Goal: Information Seeking & Learning: Learn about a topic

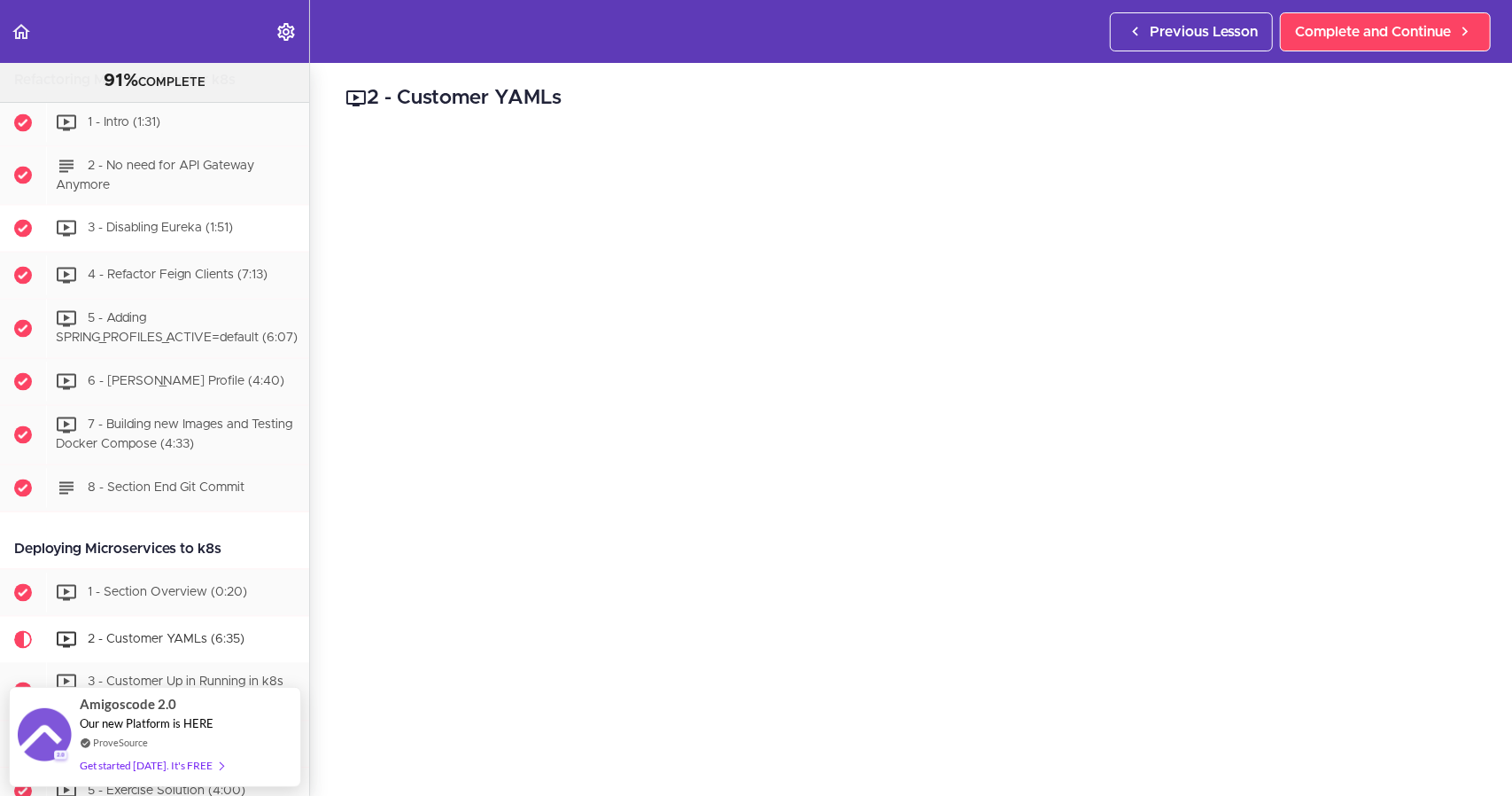
scroll to position [6569, 0]
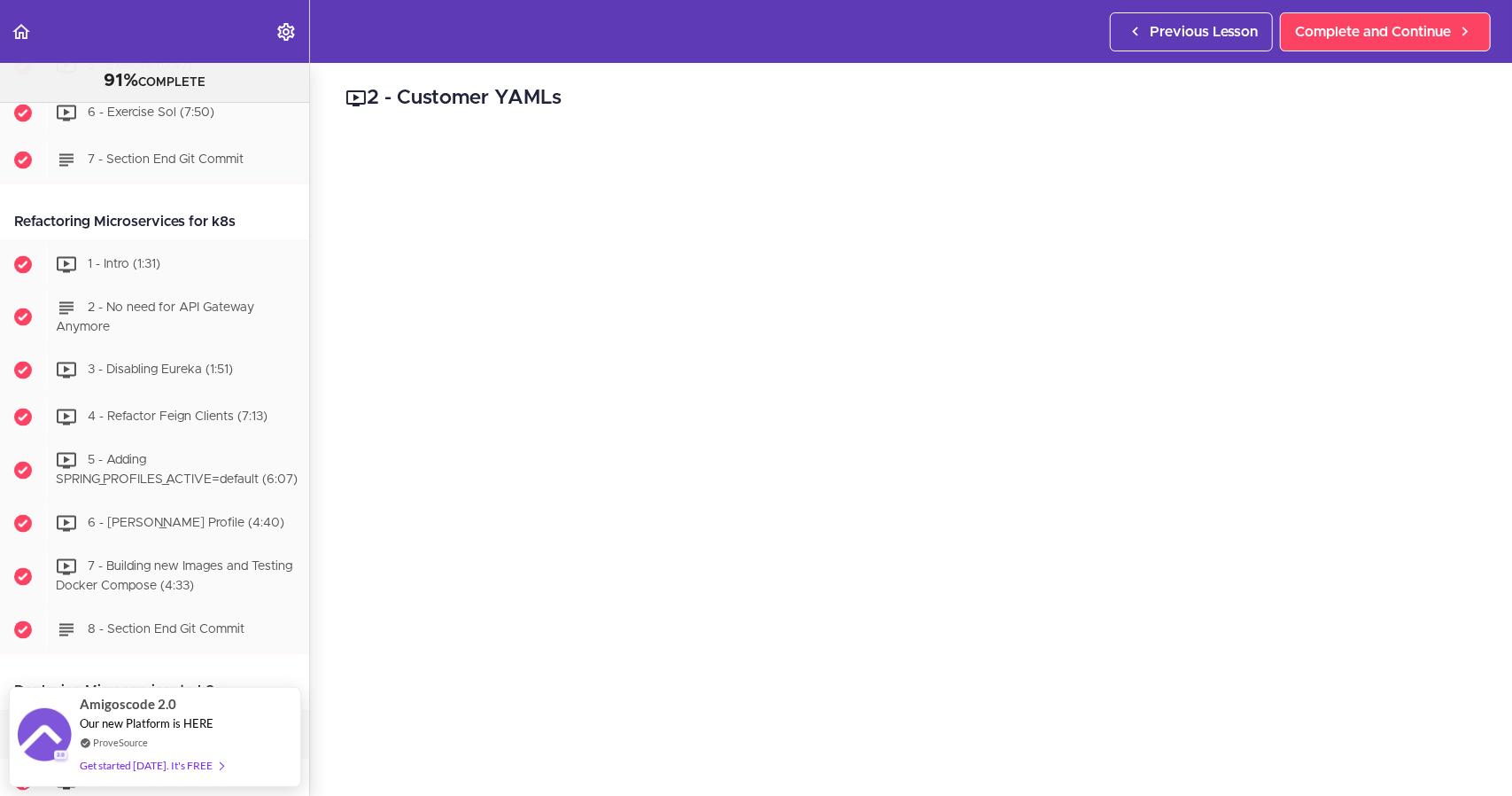
drag, startPoint x: 235, startPoint y: 287, endPoint x: 9, endPoint y: 286, distance: 226.0
click at [9, 242] on div "Refactoring Microservices for k8s" at bounding box center [154, 221] width 310 height 40
copy div "Refactoring Microservices for k8s"
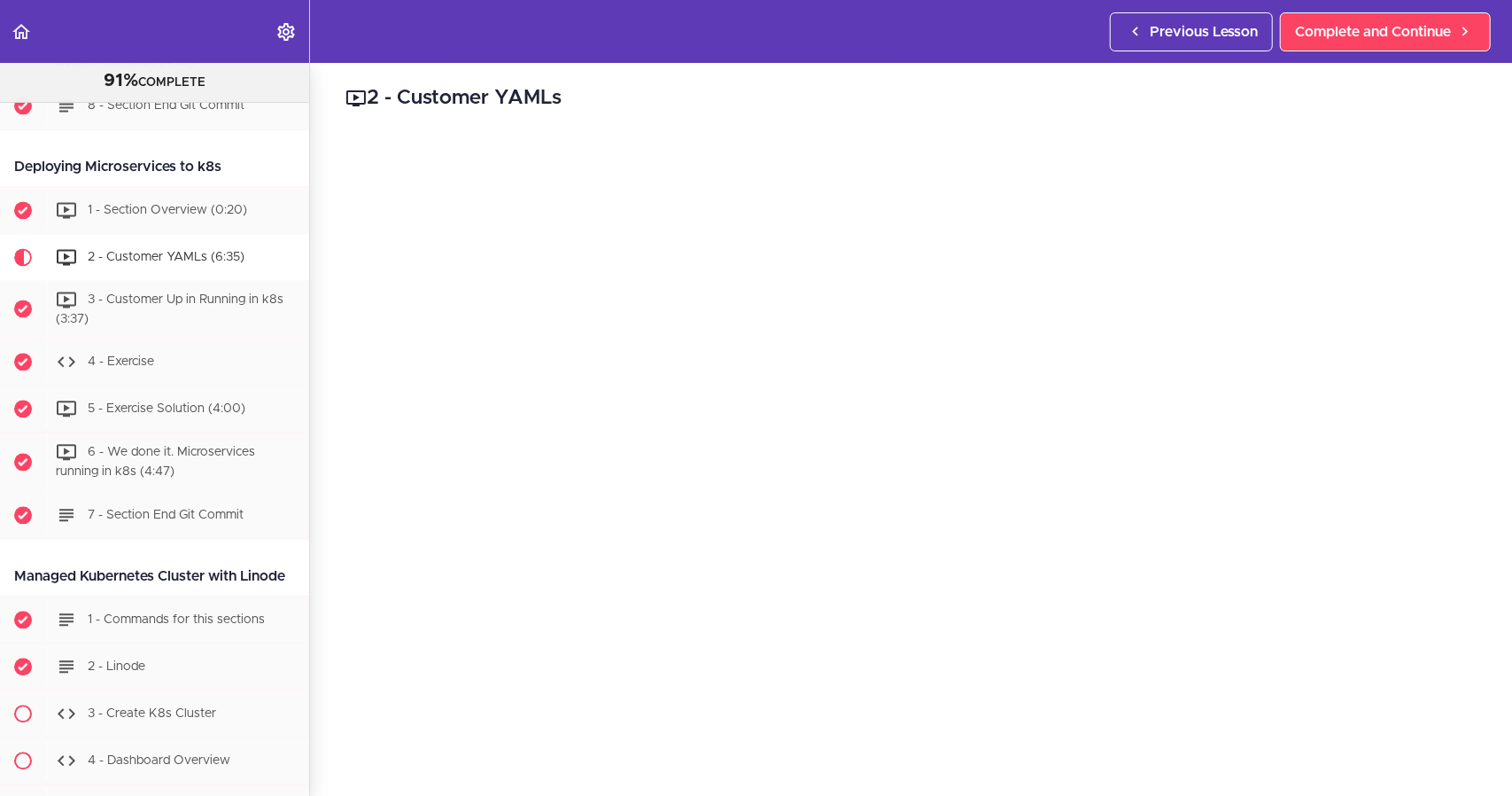
scroll to position [7100, 0]
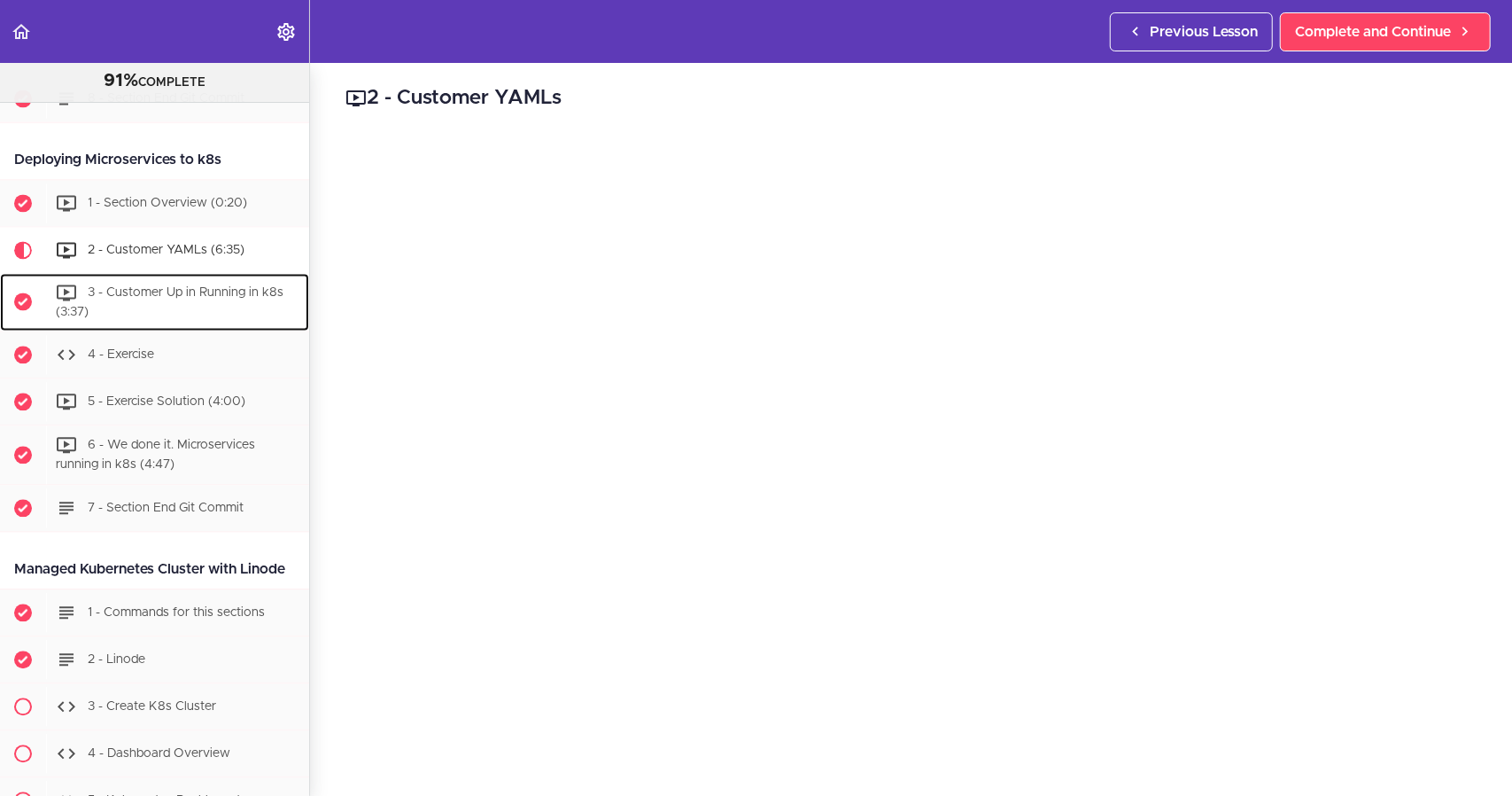
click at [207, 332] on div "3 - Customer Up in Running in k8s (3:37)" at bounding box center [177, 302] width 263 height 59
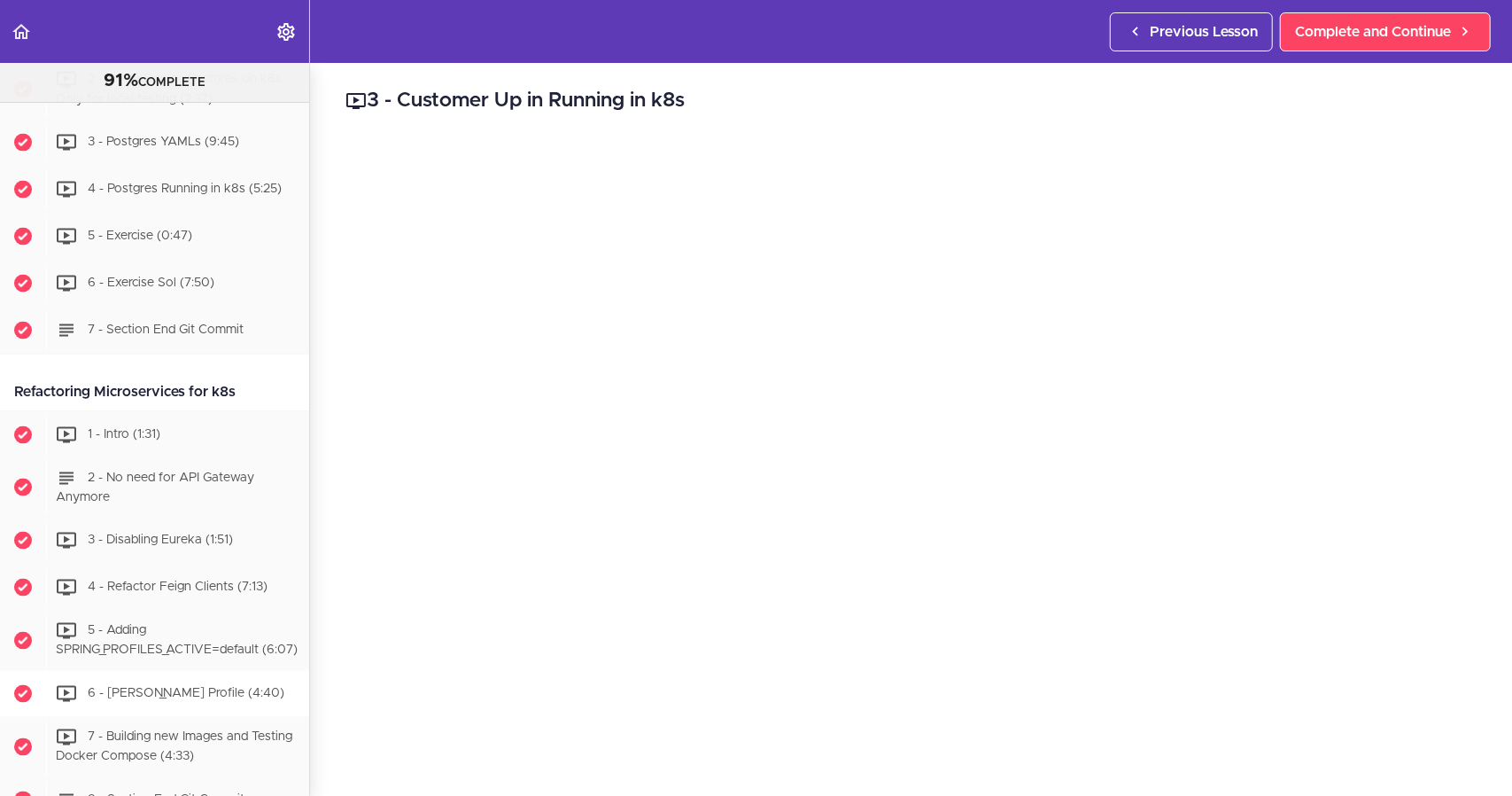
scroll to position [6350, 0]
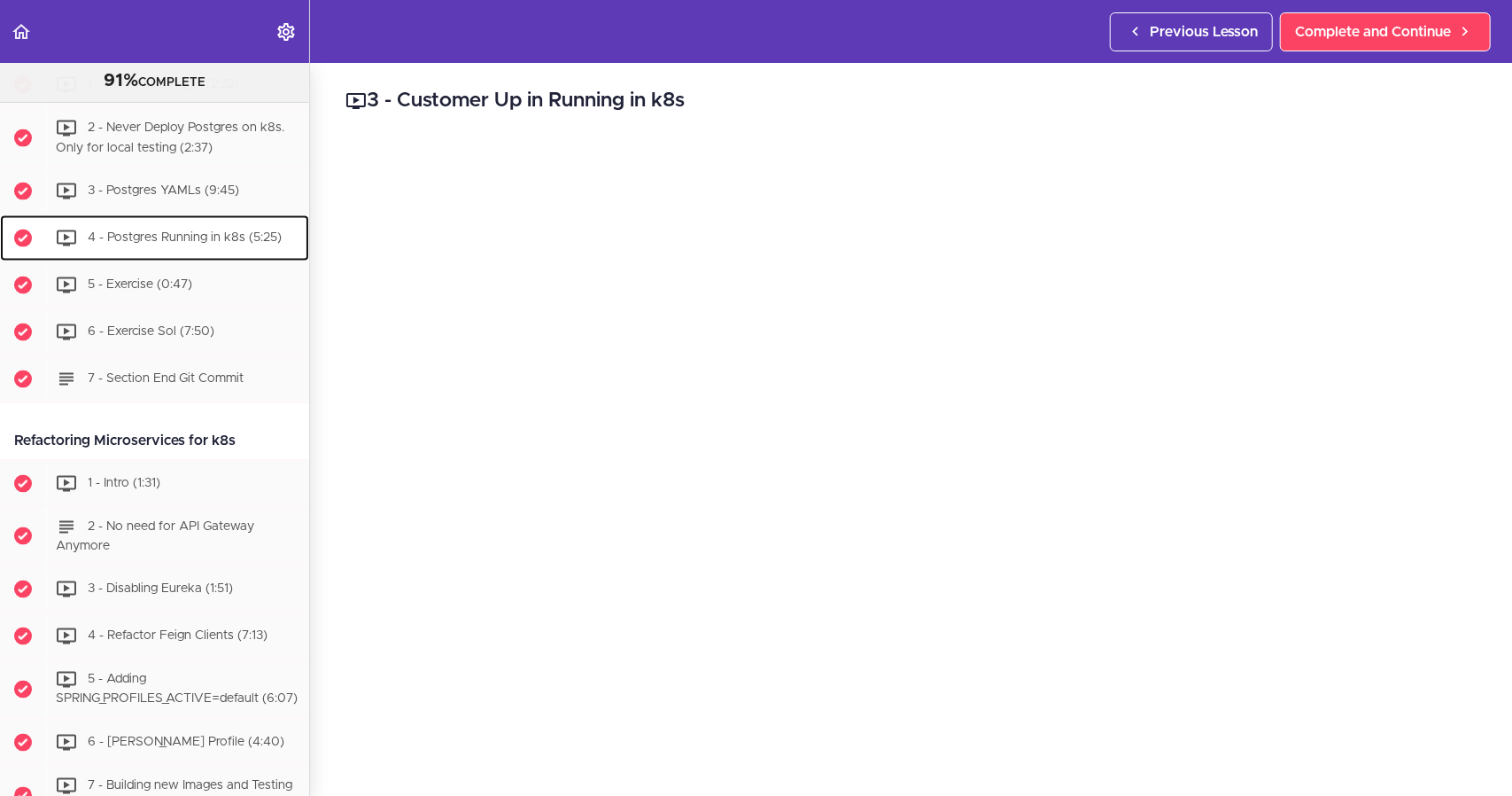
click at [198, 244] on span "4 - Postgres Running in k8s (5:25)" at bounding box center [184, 237] width 194 height 13
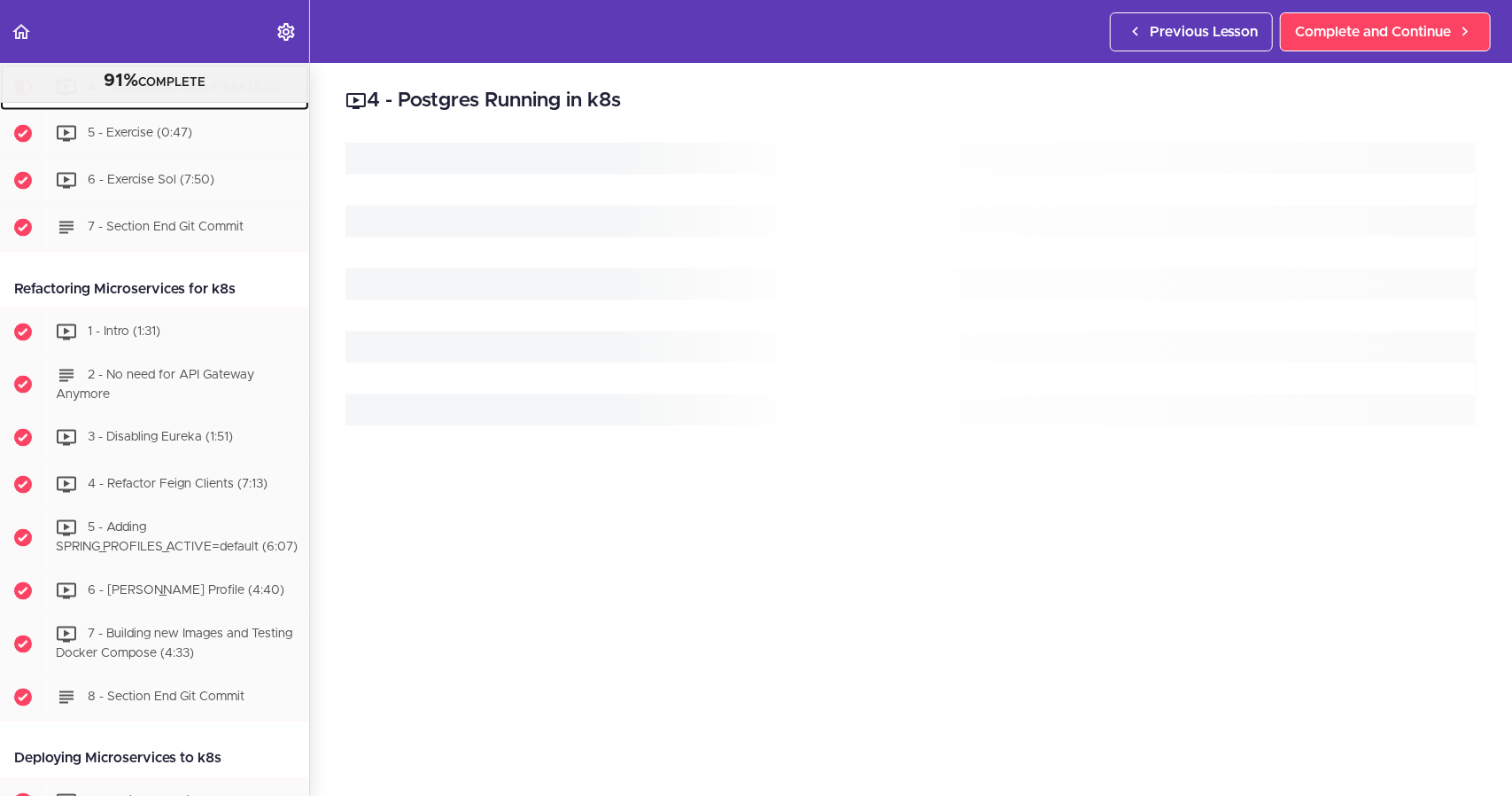
scroll to position [6500, 0]
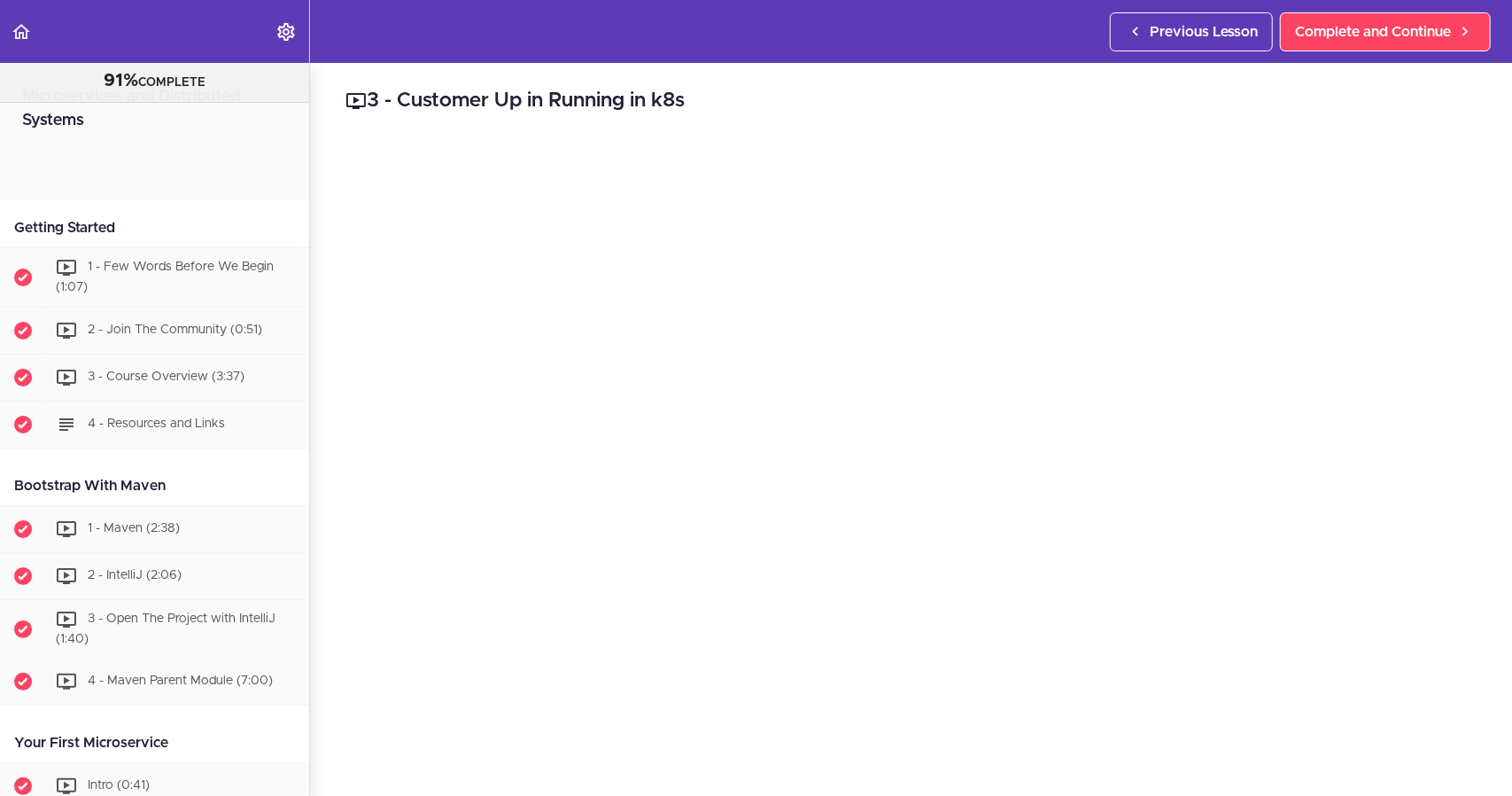
scroll to position [7345, 0]
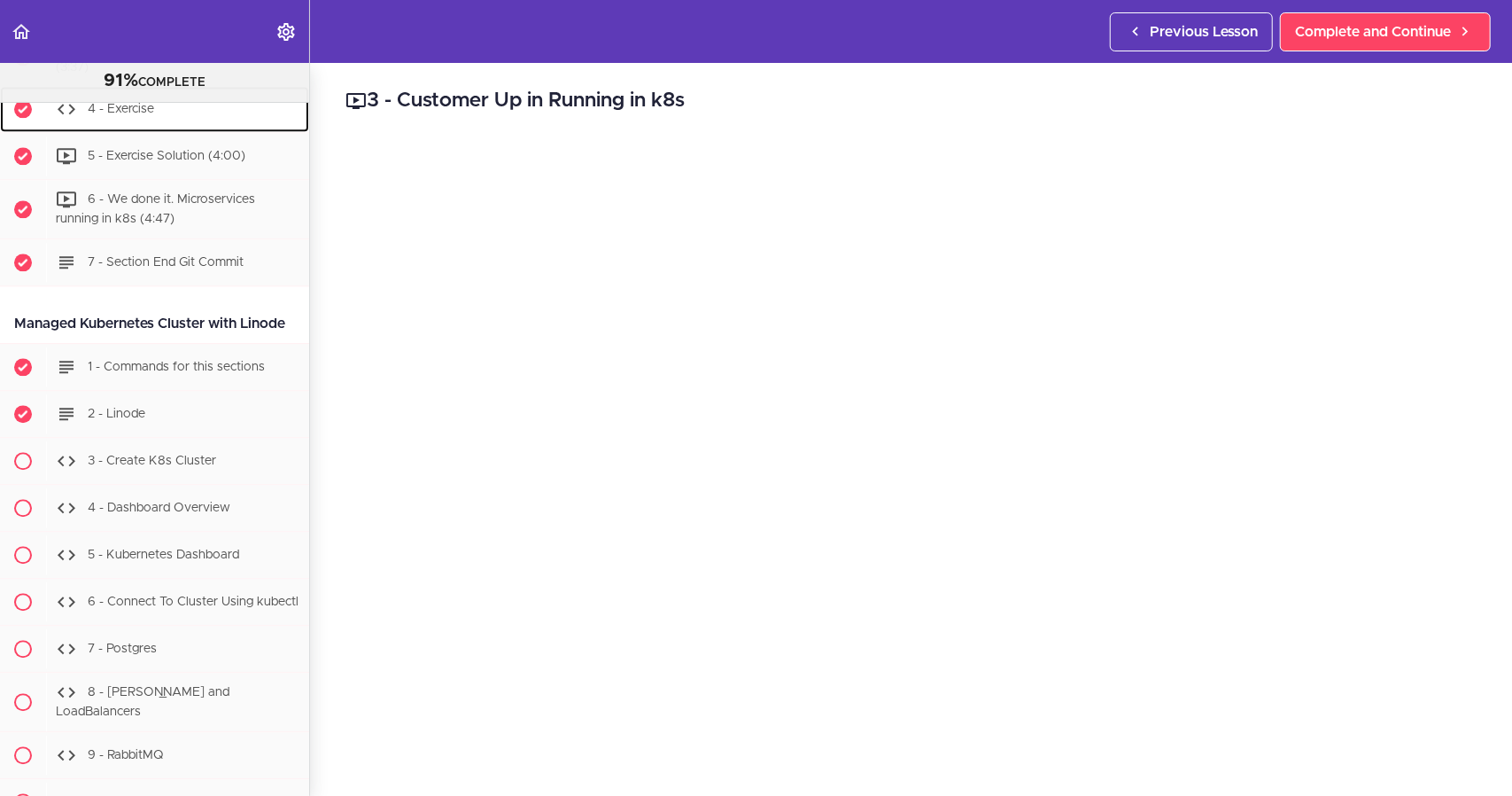
click at [153, 115] on span "4 - Exercise" at bounding box center [121, 109] width 67 height 13
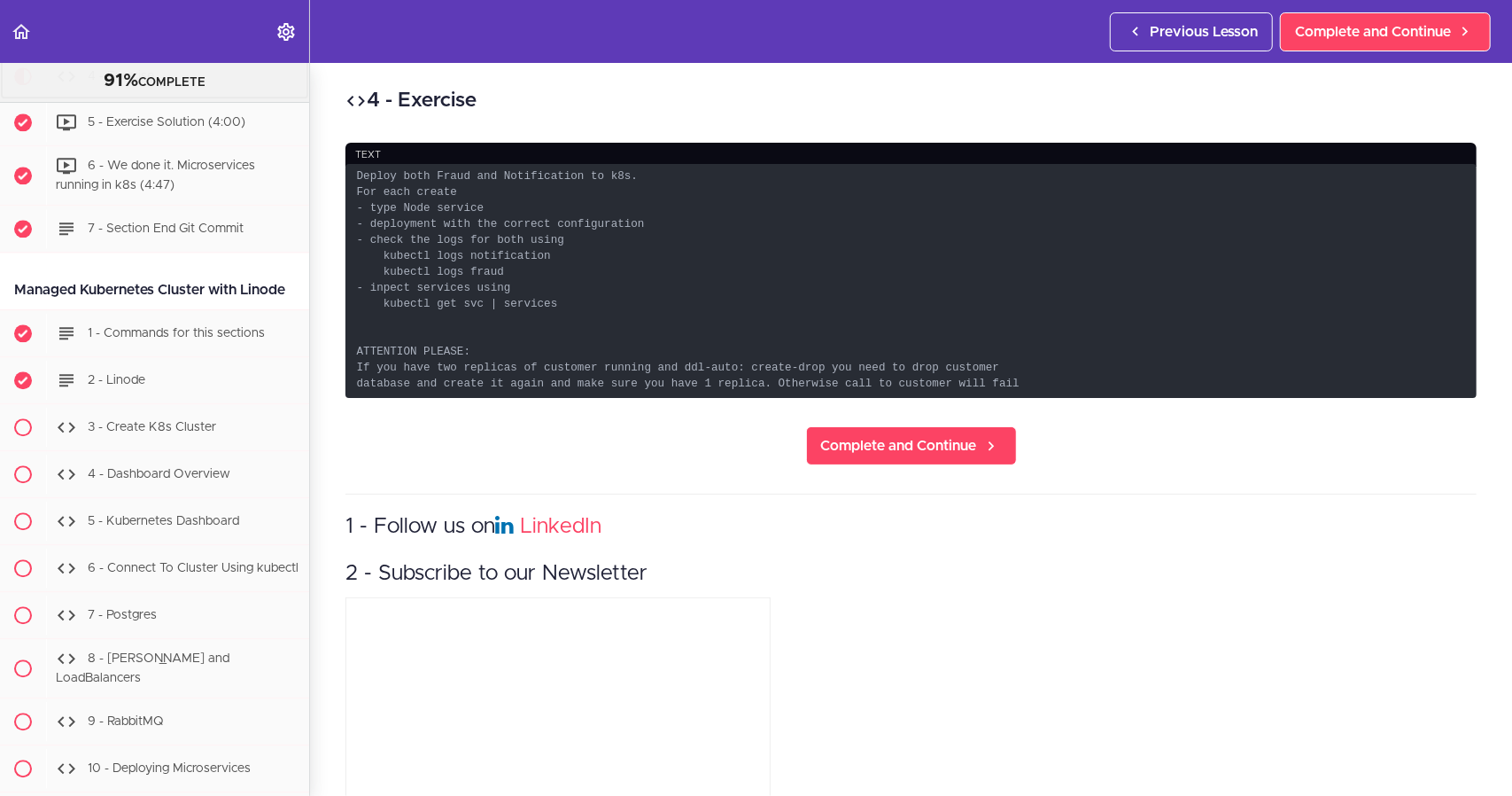
scroll to position [7383, 0]
click at [188, 138] on div "5 - Exercise Solution (4:00)" at bounding box center [177, 119] width 263 height 39
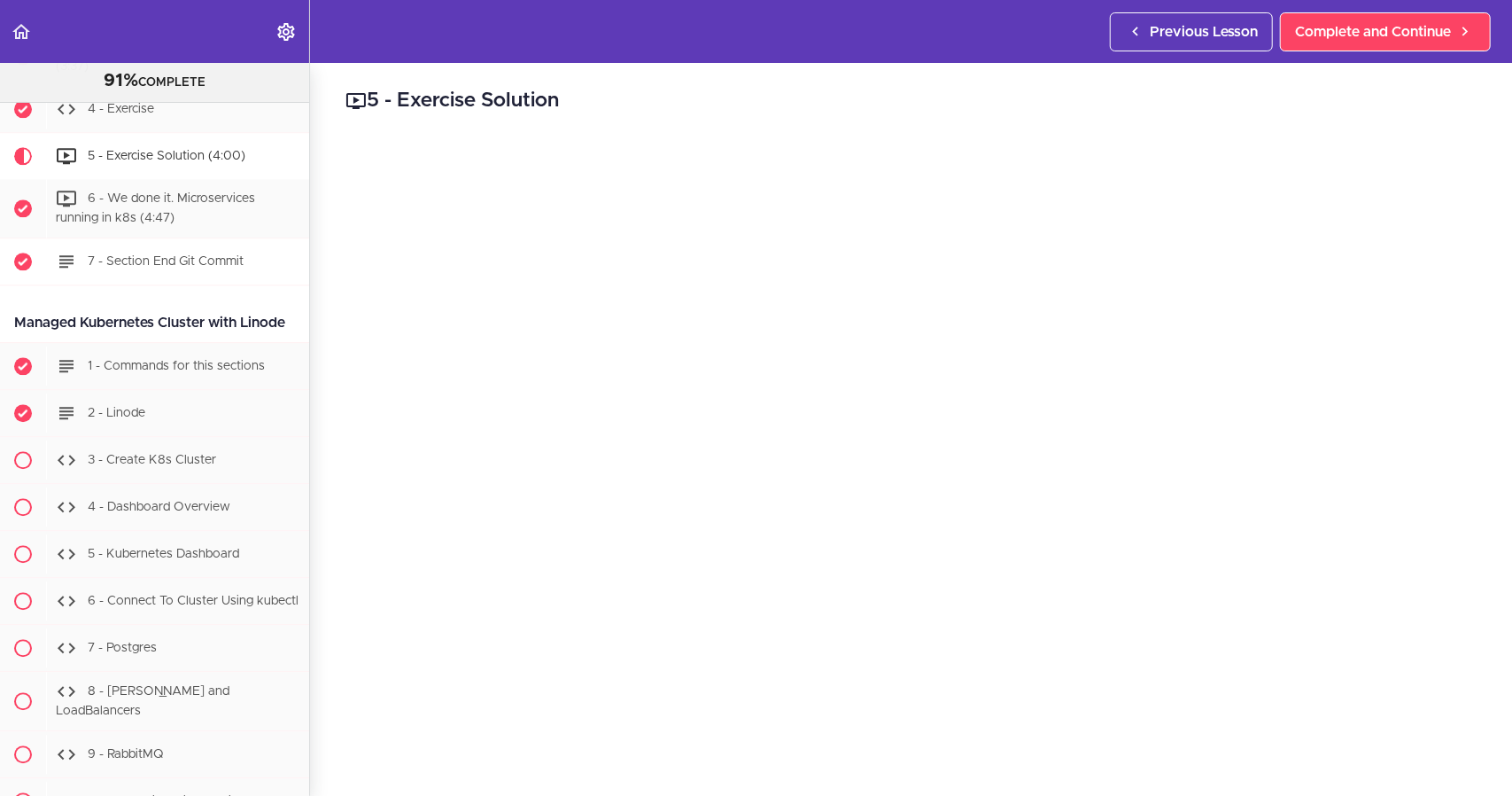
scroll to position [7341, 0]
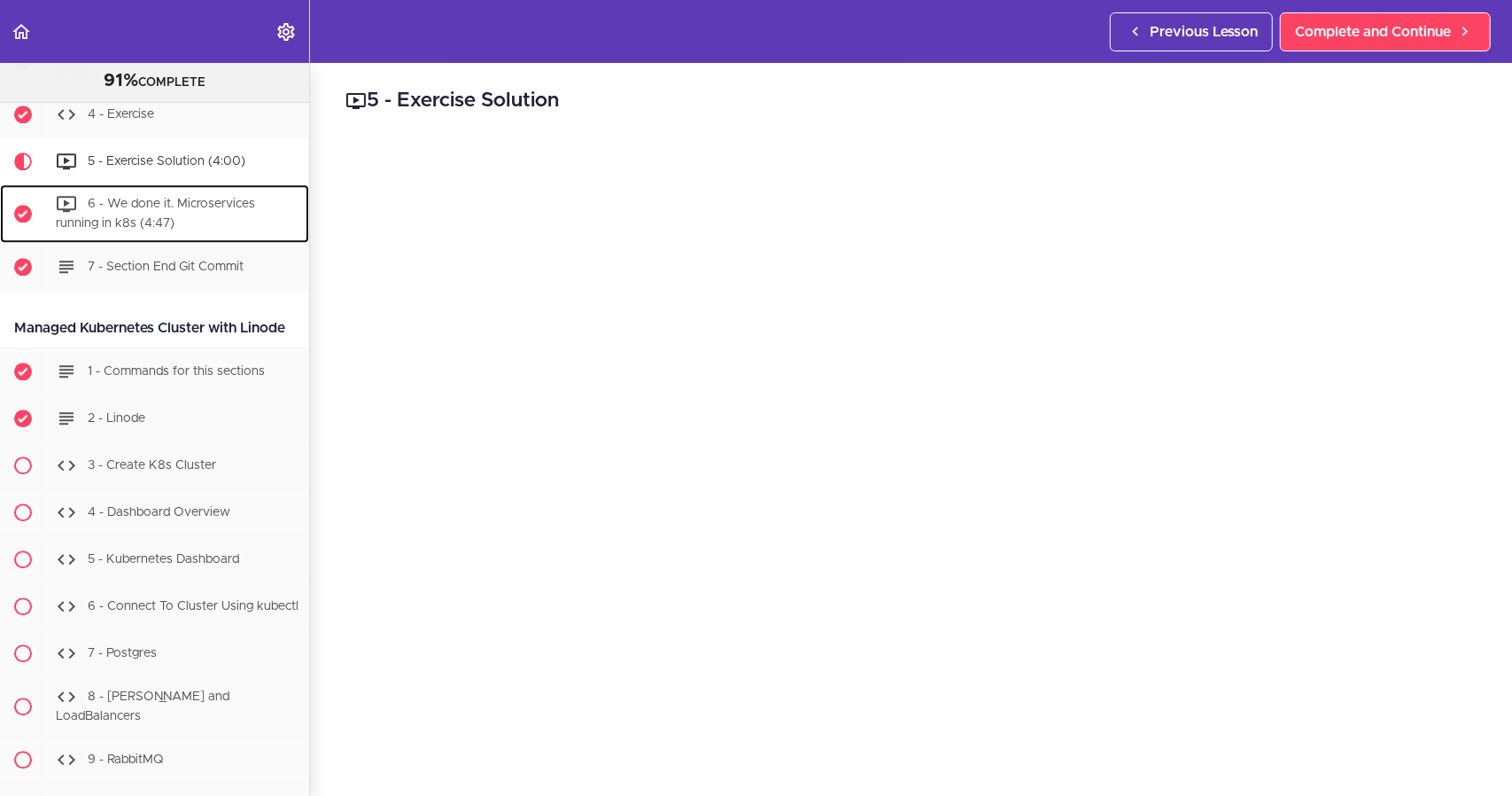
click at [185, 231] on span "6 - We done it. Microservices running in k8s (4:47)" at bounding box center [155, 214] width 200 height 33
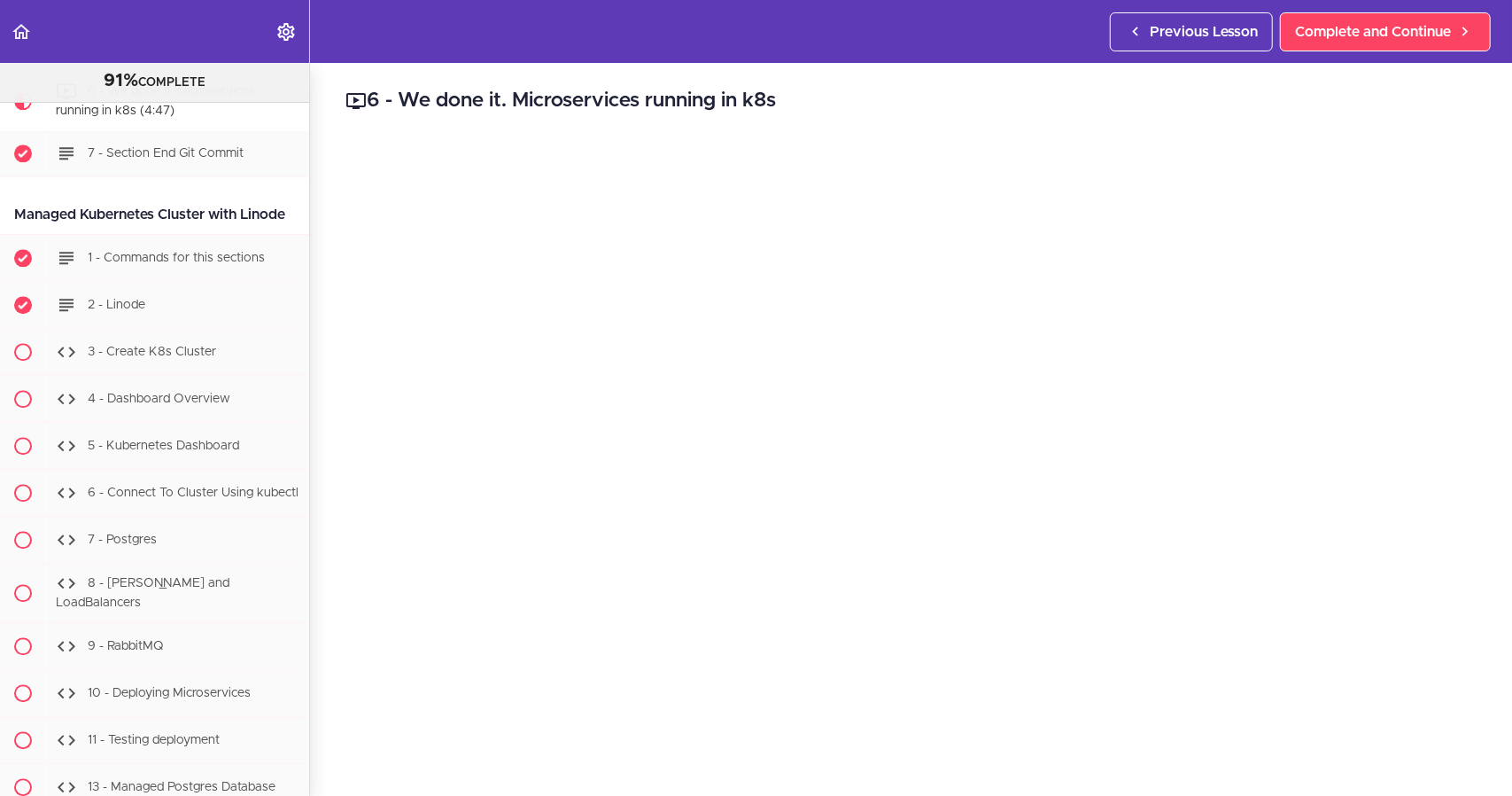
scroll to position [7298, 0]
